Goal: Task Accomplishment & Management: Complete application form

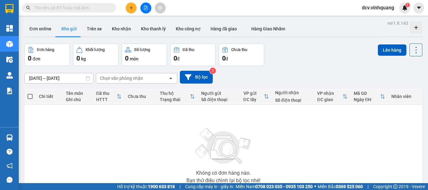
click at [133, 9] on button at bounding box center [131, 8] width 11 height 11
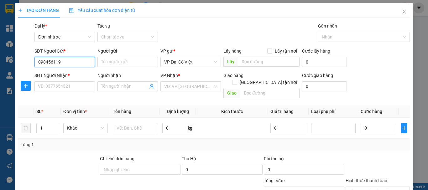
type input "0984561199"
click at [71, 76] on div "0984561199 - CẢNH" at bounding box center [64, 74] width 52 height 7
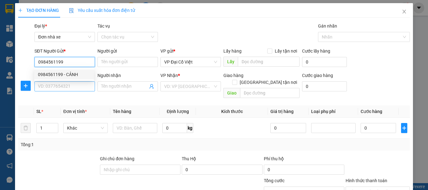
type input "CẢNH"
type input "0915360848"
type input "HIỀN"
type input "0984561199"
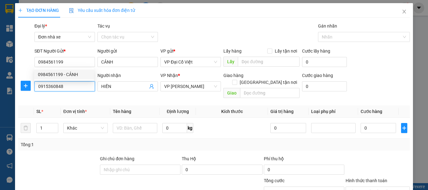
click at [71, 87] on input "0915360848" at bounding box center [64, 86] width 60 height 10
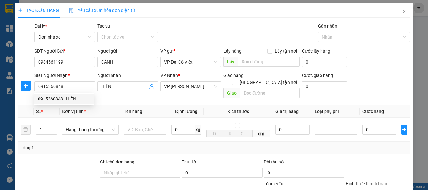
drag, startPoint x: 175, startPoint y: 18, endPoint x: 213, endPoint y: 42, distance: 44.9
click at [175, 18] on div "TẠO ĐƠN HÀNG Yêu cầu xuất hóa đơn điện tử Transit Pickup Surcharge Ids Transit …" at bounding box center [214, 138] width 392 height 271
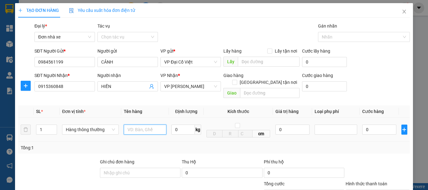
click at [141, 125] on input "text" at bounding box center [145, 130] width 43 height 10
type input "TÚI CÚC"
type input "1"
type input "30.000"
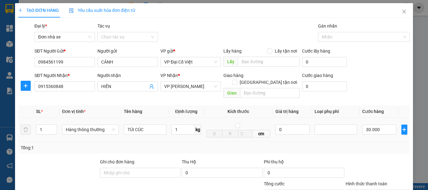
type input "30.000"
click at [358, 145] on div "Tổng: 1" at bounding box center [214, 148] width 392 height 12
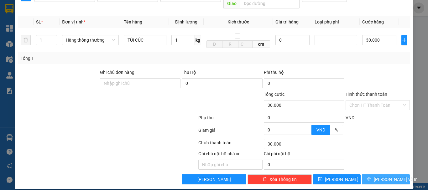
drag, startPoint x: 378, startPoint y: 172, endPoint x: 374, endPoint y: 171, distance: 4.3
click at [378, 176] on span "[PERSON_NAME] và In" at bounding box center [396, 179] width 44 height 7
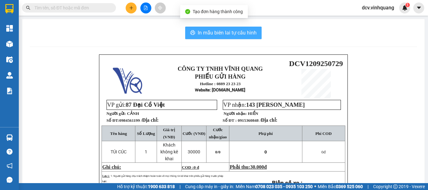
click at [231, 32] on span "In mẫu biên lai tự cấu hình" at bounding box center [227, 33] width 59 height 8
